Goal: Find specific page/section: Find specific page/section

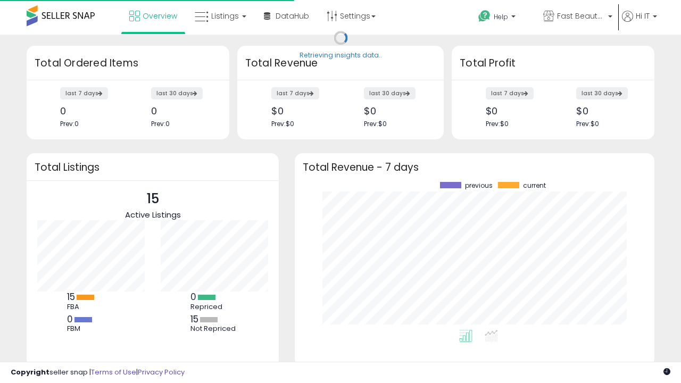
scroll to position [148, 339]
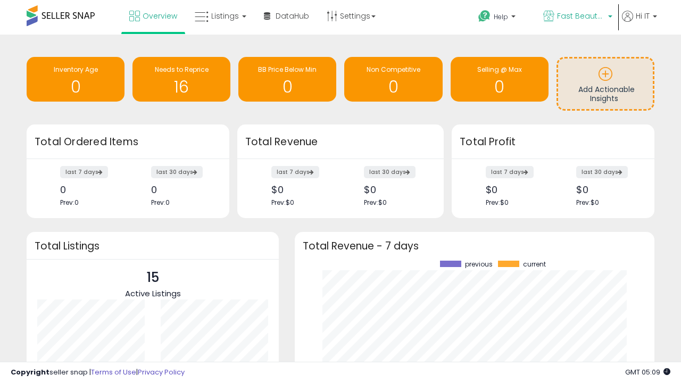
click at [577, 17] on span "Fast Beauty ([GEOGRAPHIC_DATA])" at bounding box center [581, 16] width 48 height 11
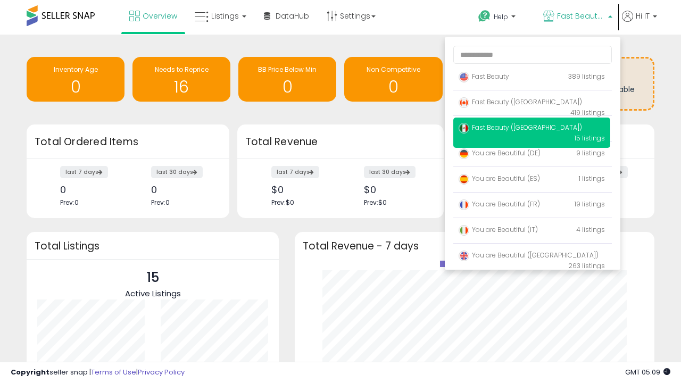
click at [532, 232] on span "You are Beautiful (IT)" at bounding box center [498, 229] width 79 height 9
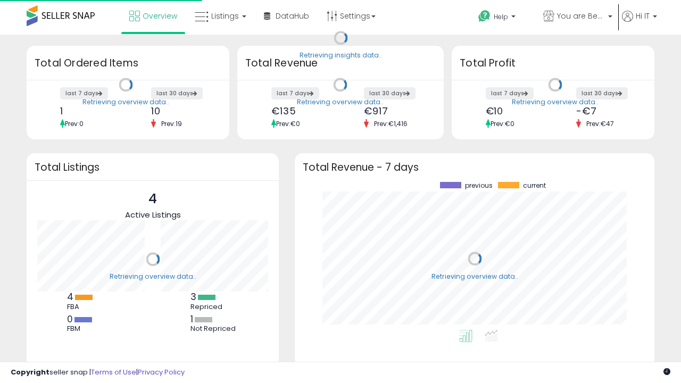
scroll to position [148, 339]
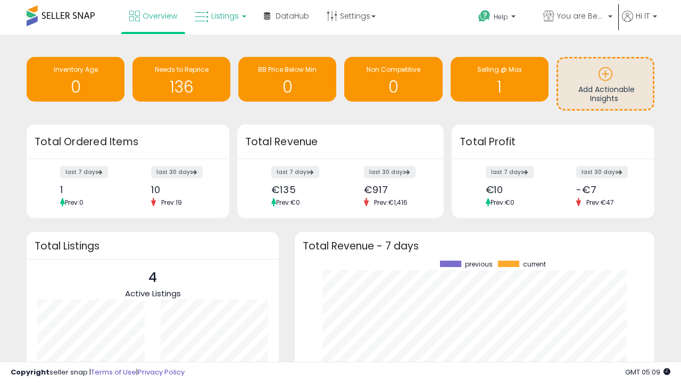
click at [219, 16] on span "Listings" at bounding box center [225, 16] width 28 height 11
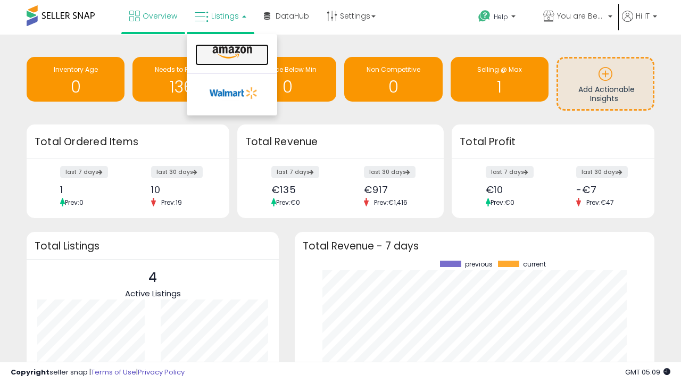
click at [231, 53] on icon at bounding box center [232, 53] width 46 height 14
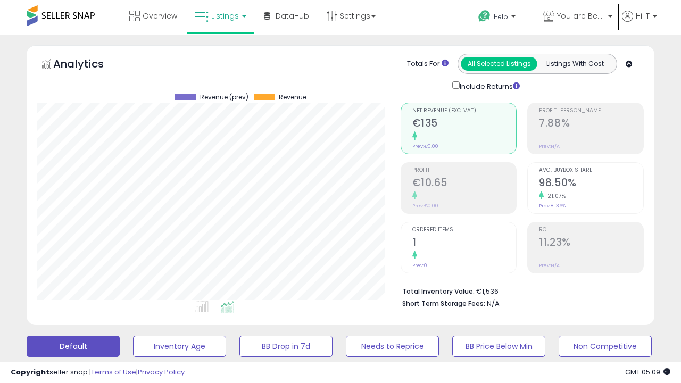
scroll to position [218, 363]
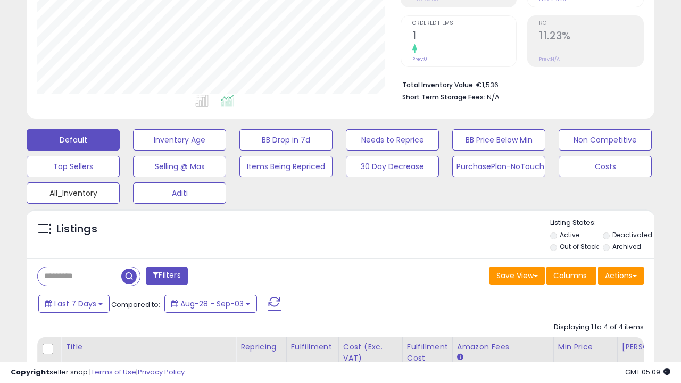
click at [73, 191] on button "All_Inventory" at bounding box center [73, 193] width 93 height 21
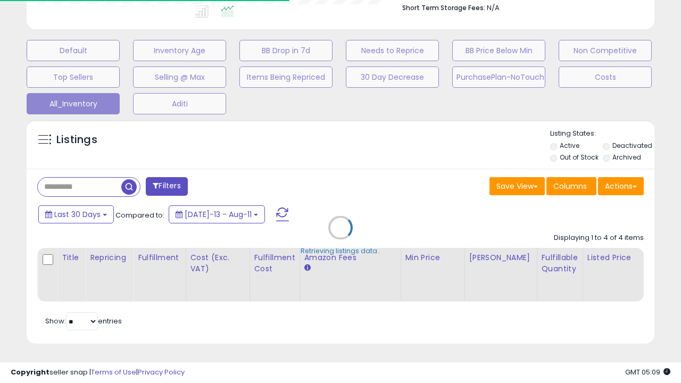
scroll to position [0, 8]
